Goal: Register for event/course

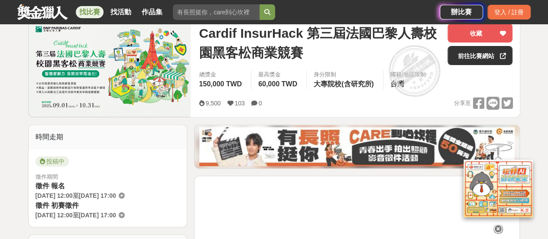
scroll to position [130, 0]
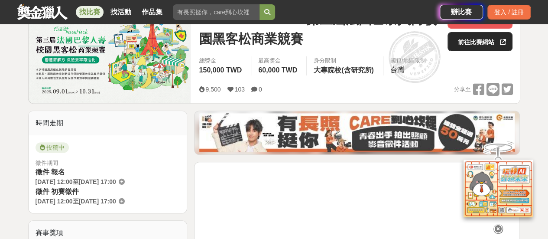
click at [475, 39] on link "前往比賽網站" at bounding box center [479, 41] width 65 height 19
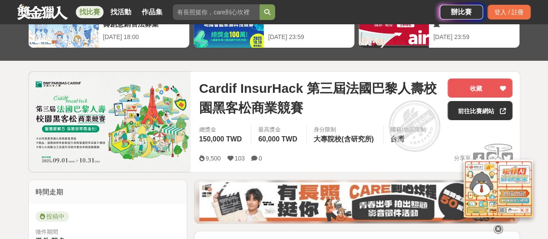
scroll to position [43, 0]
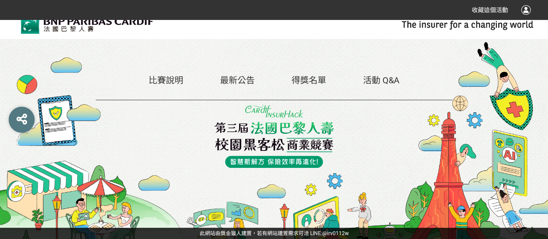
click at [295, 158] on img at bounding box center [274, 135] width 120 height 63
click at [164, 81] on link "比賽說明" at bounding box center [166, 80] width 35 height 10
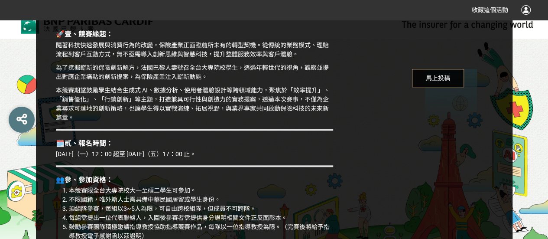
scroll to position [347, 0]
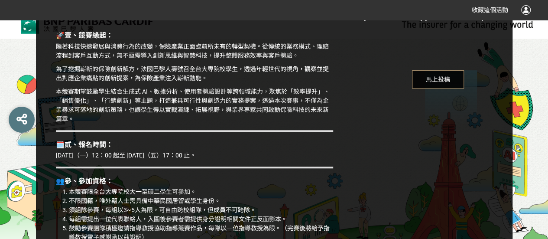
click at [457, 75] on span "馬上投稿" at bounding box center [438, 79] width 52 height 18
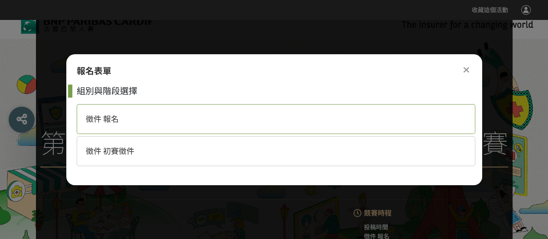
click at [222, 115] on div "徵件 報名" at bounding box center [276, 119] width 399 height 30
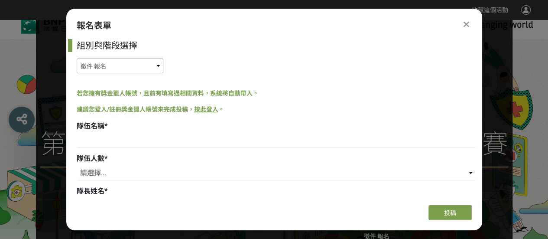
click at [94, 67] on select "徵件 報名 徵件 初賽徵件" at bounding box center [120, 65] width 87 height 15
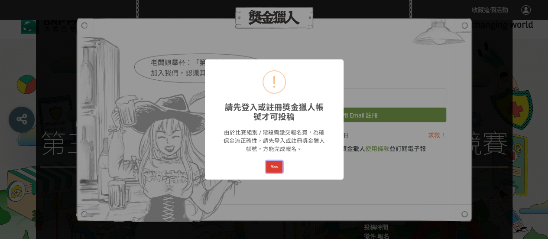
click at [277, 165] on button "Yes" at bounding box center [274, 167] width 16 height 12
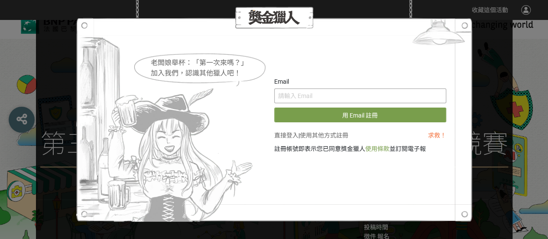
click at [366, 101] on input "text" at bounding box center [360, 95] width 172 height 15
type input "ㄢ"
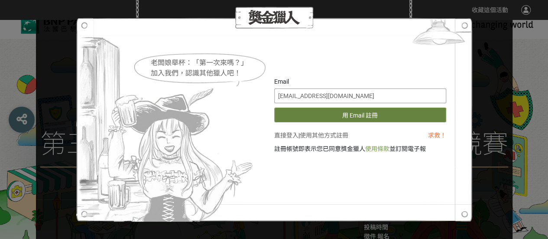
type input "0220123as@gmail.com"
click at [367, 109] on button "用 Email 註冊" at bounding box center [360, 114] width 172 height 15
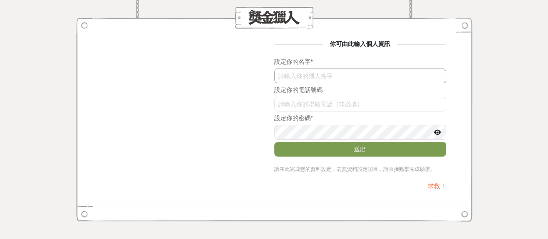
click at [336, 76] on input "text" at bounding box center [360, 75] width 172 height 15
type input "u"
type input "翊"
click at [365, 100] on input "cEJqdUdmVkk" at bounding box center [360, 104] width 172 height 15
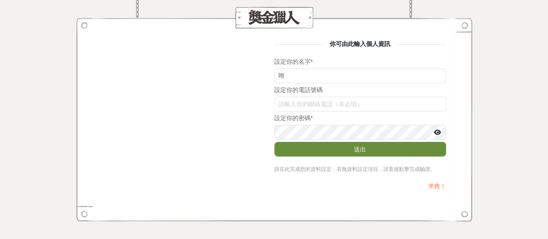
click at [358, 149] on button "送出" at bounding box center [360, 149] width 172 height 15
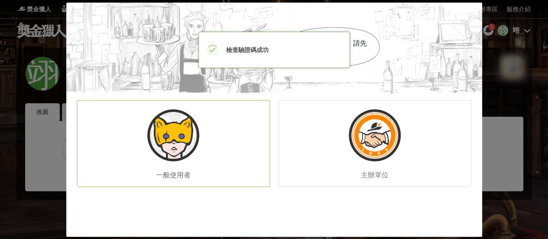
click at [191, 150] on img at bounding box center [173, 135] width 52 height 52
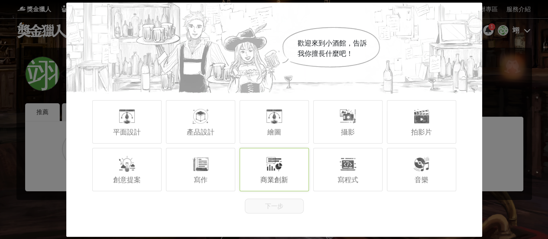
click at [289, 169] on div "商業創新" at bounding box center [274, 169] width 69 height 43
click at [291, 207] on button "下一步" at bounding box center [274, 205] width 59 height 15
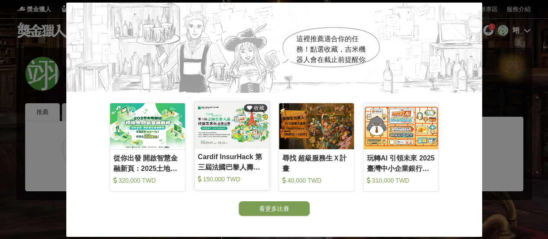
click at [237, 164] on div "Cardif InsurHack 第三屆法國巴黎人壽校園黑客松商業競賽" at bounding box center [232, 161] width 68 height 19
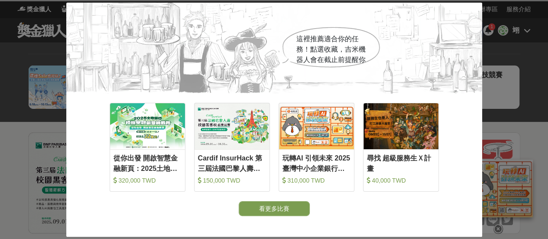
scroll to position [209, 0]
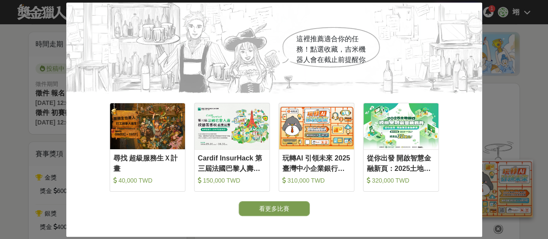
click at [471, 11] on div "這裡推薦適合你的任務！點選收藏，吉米機器人會在截止前提醒你" at bounding box center [274, 48] width 416 height 91
click at [475, 6] on div "這裡推薦適合你的任務！點選收藏，吉米機器人會在截止前提醒你" at bounding box center [274, 48] width 416 height 91
drag, startPoint x: 476, startPoint y: 11, endPoint x: 308, endPoint y: 36, distance: 169.9
click at [475, 11] on div "這裡推薦適合你的任務！點選收藏，吉米機器人會在截止前提醒你" at bounding box center [274, 48] width 416 height 91
click at [70, 10] on div "這裡推薦適合你的任務！點選收藏，吉米機器人會在截止前提醒你" at bounding box center [274, 48] width 416 height 91
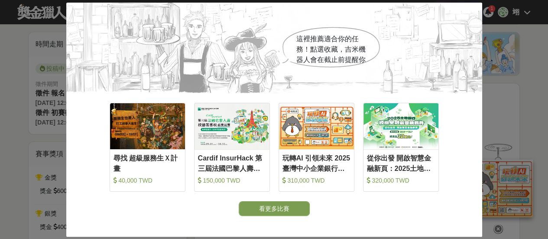
click at [0, 98] on div "這裡推薦適合你的任務！點選收藏，[PERSON_NAME]機器人會在截止前提醒你 收藏 尋找 超級服務生Ｘ計畫 40,000 TWD 收藏 Cardif In…" at bounding box center [274, 119] width 548 height 239
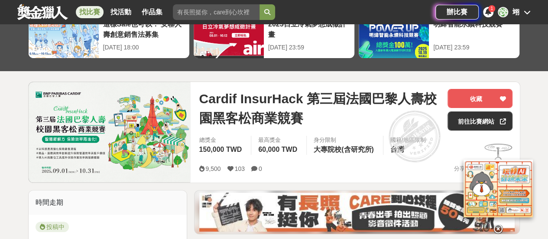
scroll to position [87, 0]
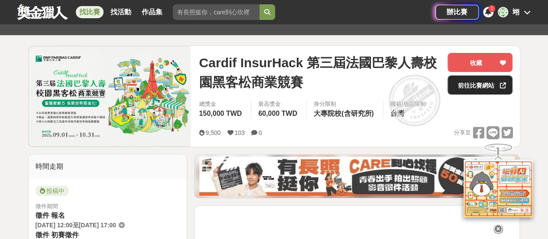
click at [483, 87] on link "前往比賽網站" at bounding box center [479, 84] width 65 height 19
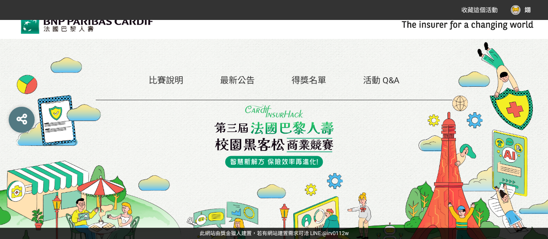
drag, startPoint x: 170, startPoint y: 82, endPoint x: 205, endPoint y: 101, distance: 39.9
click at [170, 82] on link "比賽說明" at bounding box center [166, 80] width 35 height 10
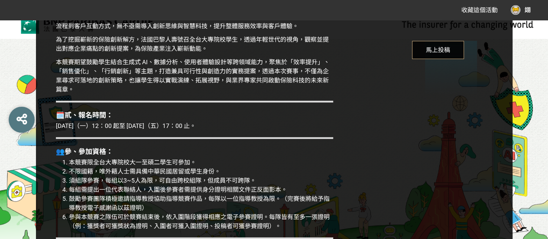
scroll to position [390, 0]
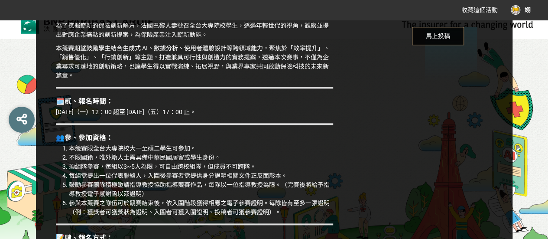
click at [442, 34] on span "馬上投稿" at bounding box center [438, 36] width 52 height 18
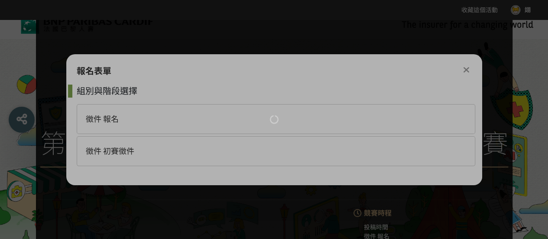
scroll to position [0, 0]
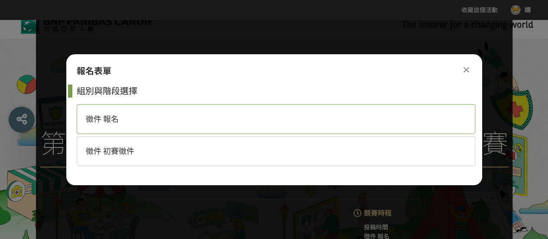
click at [122, 118] on div "徵件 報名" at bounding box center [276, 119] width 399 height 30
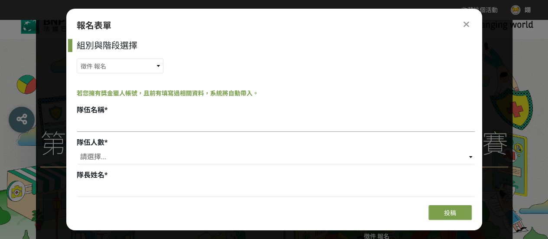
click at [90, 130] on input at bounding box center [276, 124] width 399 height 15
click at [152, 62] on select "徵件 報名 徵件 初賽徵件" at bounding box center [120, 65] width 87 height 15
click at [217, 62] on div "徵件 報名 徵件 初賽徵件" at bounding box center [276, 65] width 399 height 15
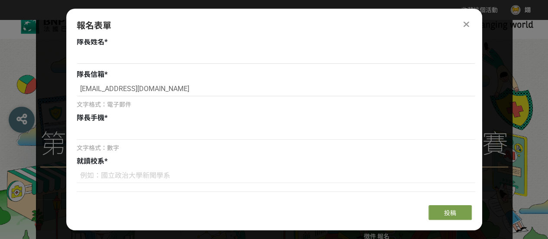
scroll to position [87, 0]
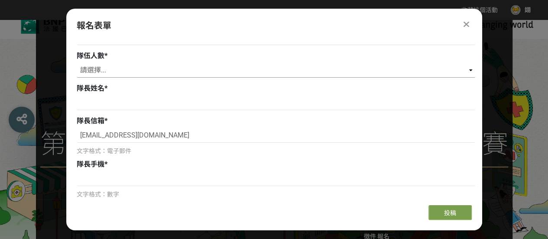
click at [114, 65] on select "請選擇... 3 4 5" at bounding box center [276, 70] width 399 height 15
select select "5"
click at [77, 63] on select "請選擇... 3 4 5" at bounding box center [276, 70] width 399 height 15
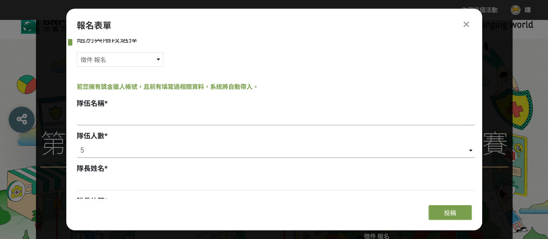
scroll to position [0, 0]
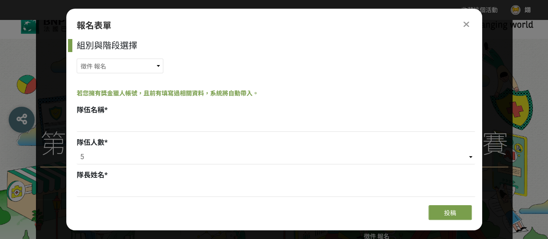
drag, startPoint x: 342, startPoint y: 123, endPoint x: 283, endPoint y: 45, distance: 98.2
click at [283, 45] on div "組別與階段選擇" at bounding box center [276, 45] width 399 height 13
click at [463, 23] on div at bounding box center [466, 24] width 10 height 10
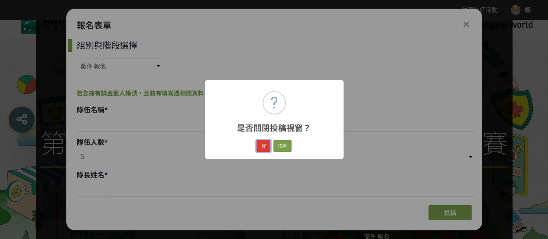
click at [263, 146] on button "好" at bounding box center [263, 146] width 14 height 12
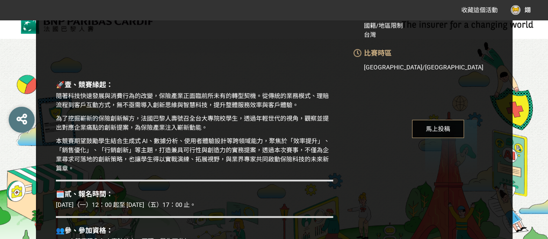
scroll to position [167, 0]
